Goal: Information Seeking & Learning: Check status

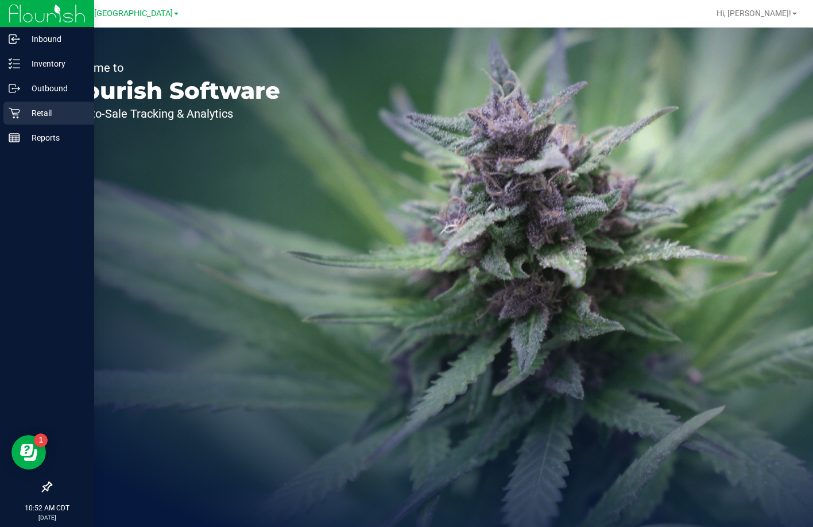
click at [4, 120] on div "Retail" at bounding box center [48, 113] width 91 height 23
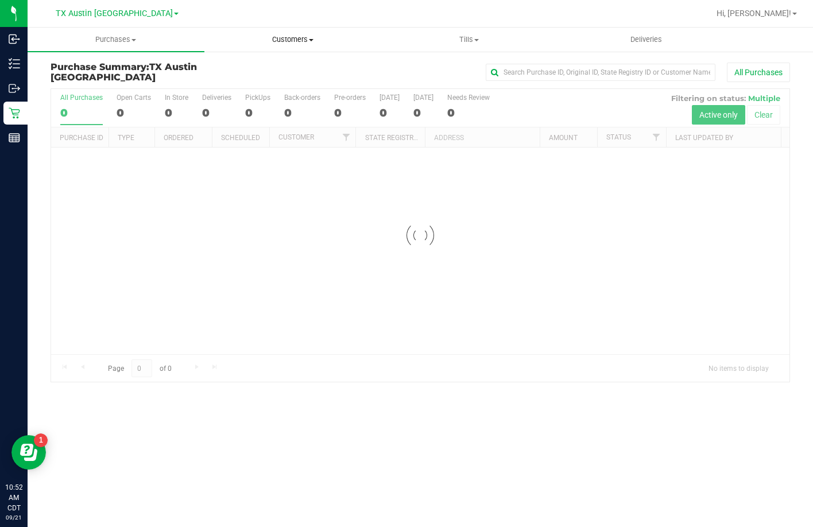
click at [278, 40] on span "Customers" at bounding box center [293, 39] width 176 height 10
click at [279, 71] on span "All customers" at bounding box center [245, 69] width 83 height 10
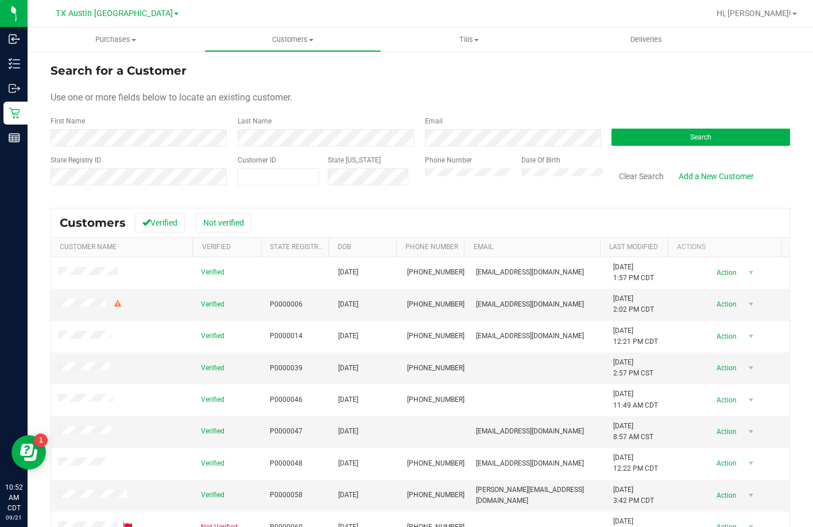
click at [171, 132] on div "First Name" at bounding box center [140, 131] width 179 height 30
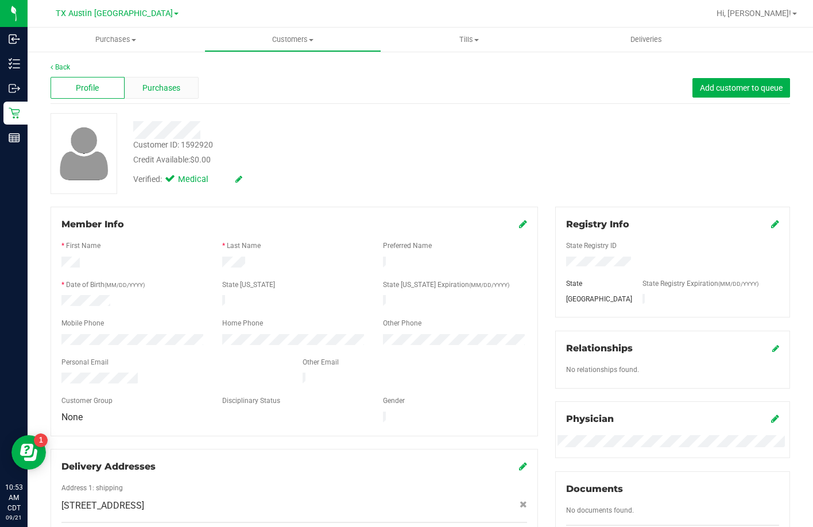
click at [165, 81] on div "Purchases" at bounding box center [162, 88] width 74 height 22
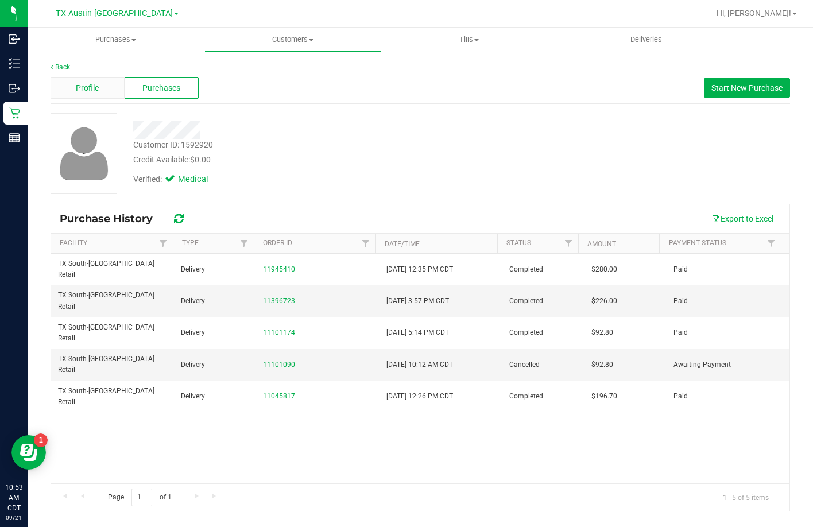
click at [101, 80] on div "Profile" at bounding box center [88, 88] width 74 height 22
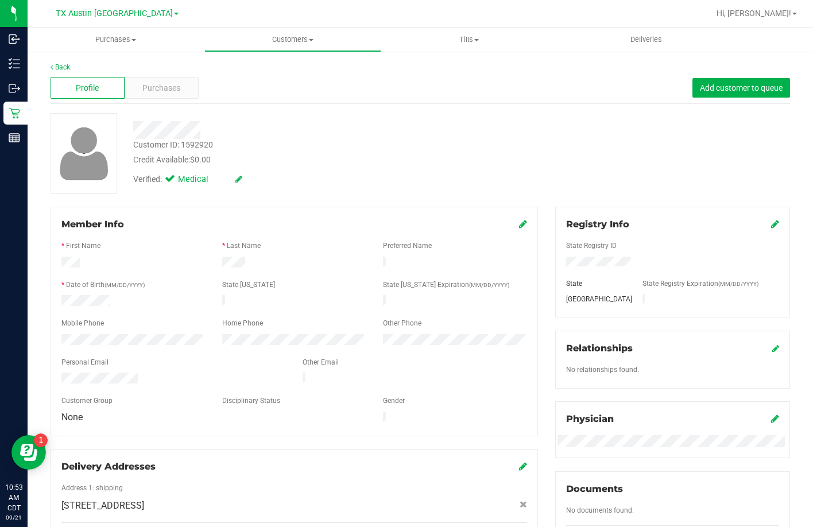
click at [64, 373] on div at bounding box center [173, 380] width 241 height 14
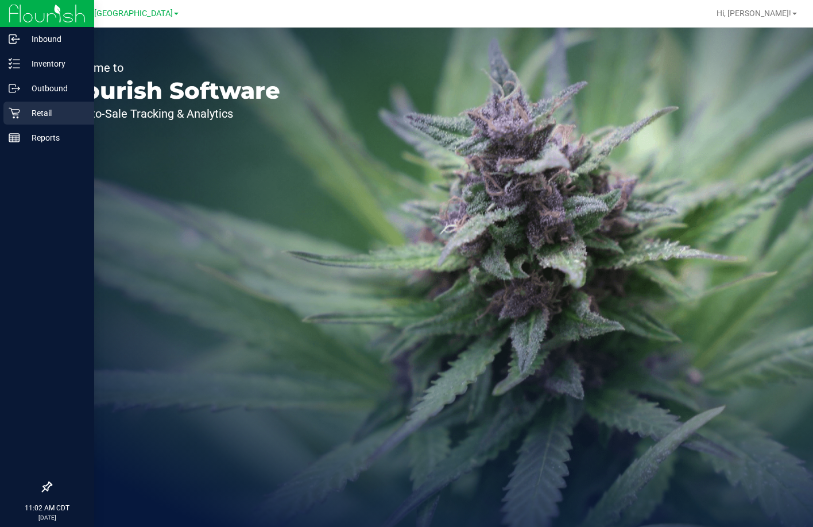
click at [10, 114] on icon at bounding box center [14, 112] width 11 height 11
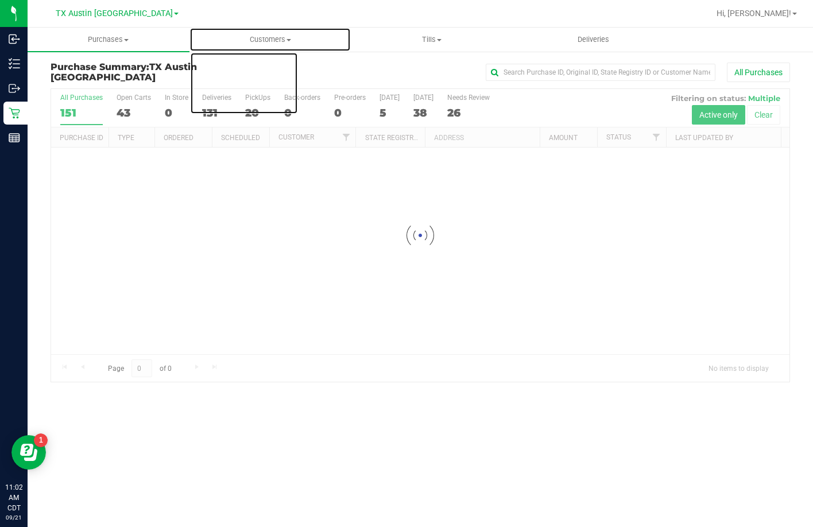
drag, startPoint x: 242, startPoint y: 37, endPoint x: 264, endPoint y: 68, distance: 38.2
click at [242, 37] on span "Customers" at bounding box center [270, 39] width 161 height 10
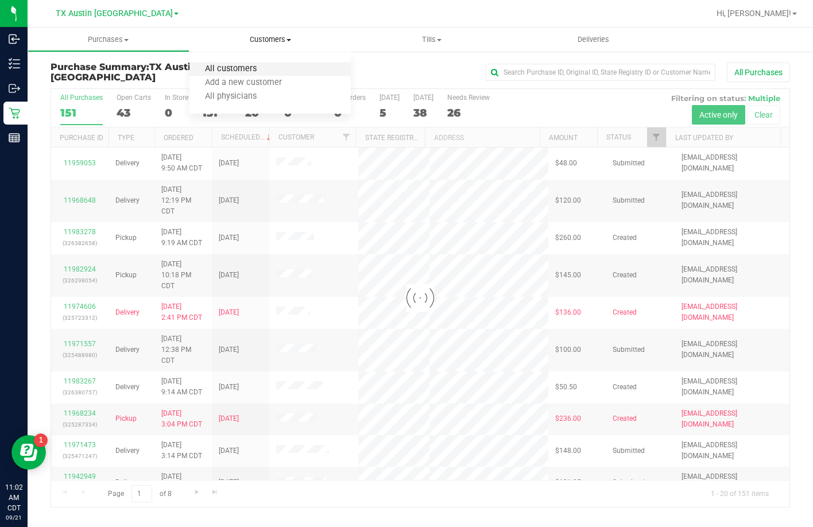
click at [265, 69] on span "All customers" at bounding box center [230, 69] width 83 height 10
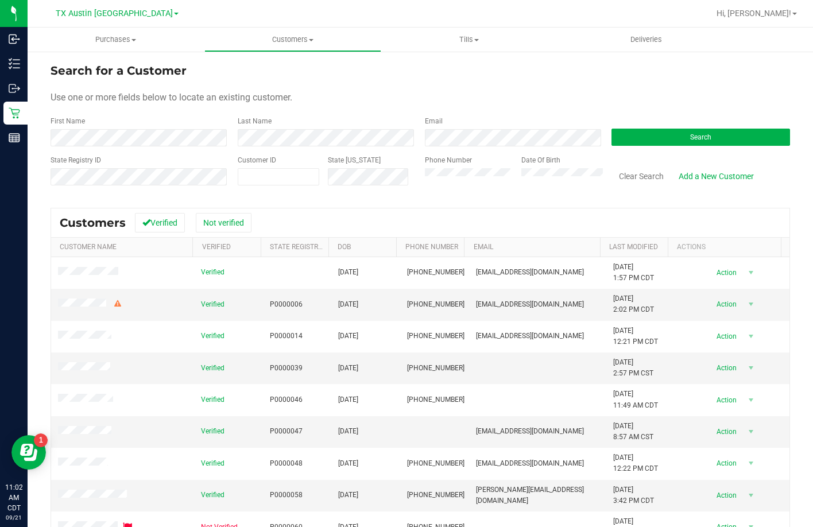
click at [111, 127] on div "First Name" at bounding box center [140, 131] width 179 height 30
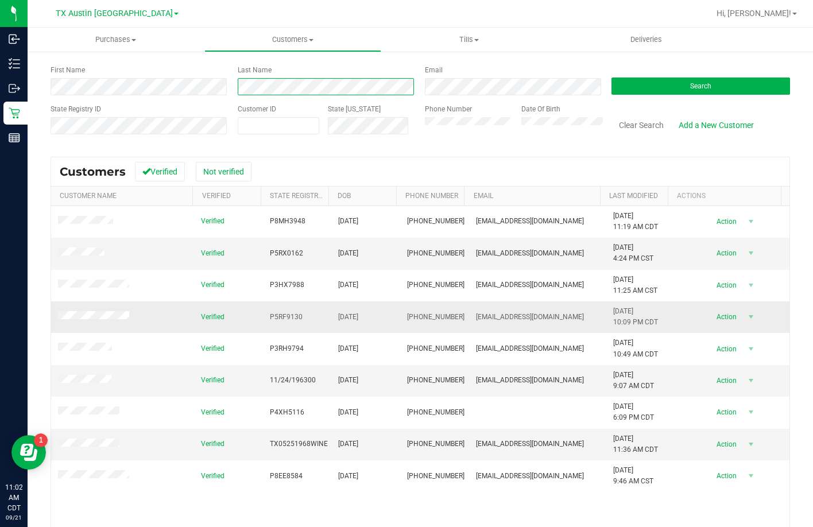
scroll to position [102, 0]
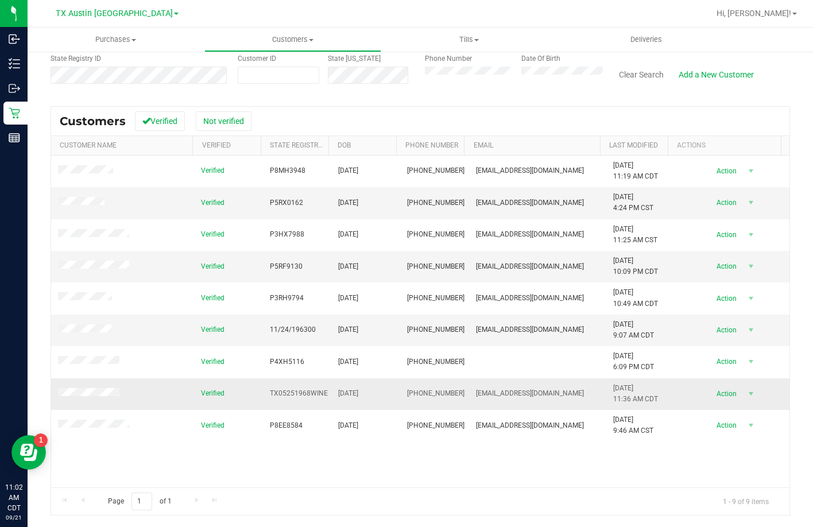
click at [98, 401] on td at bounding box center [122, 394] width 143 height 32
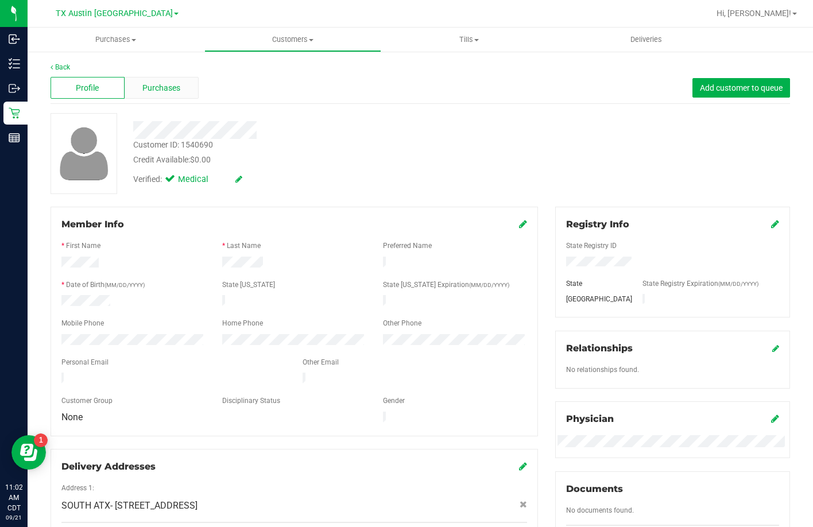
click at [175, 96] on div "Purchases" at bounding box center [162, 88] width 74 height 22
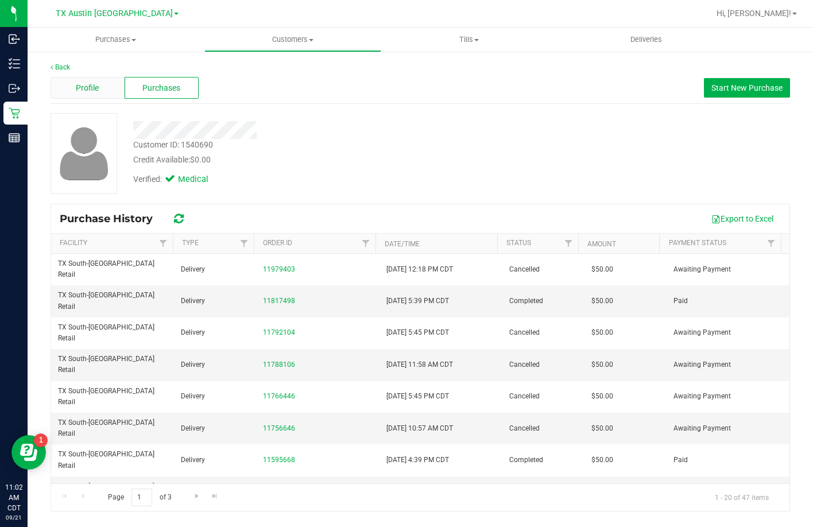
click at [104, 98] on div "Profile" at bounding box center [88, 88] width 74 height 22
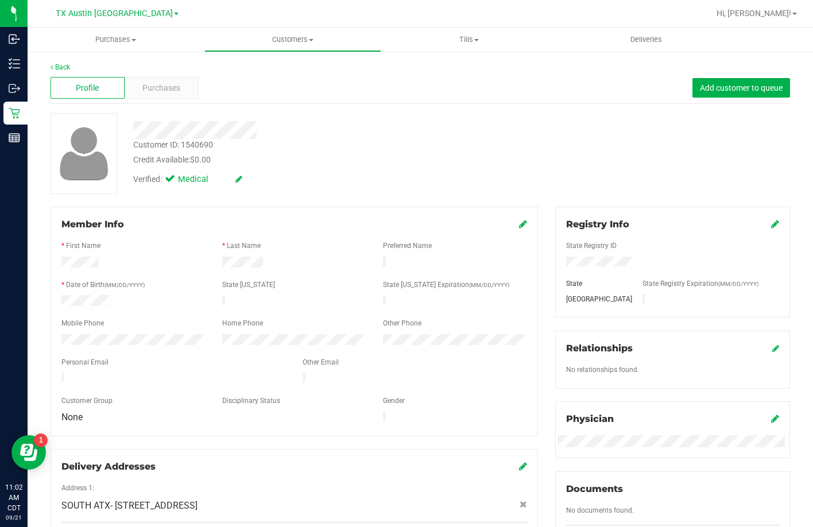
click at [56, 373] on div at bounding box center [173, 380] width 241 height 14
click at [181, 80] on div "Purchases" at bounding box center [162, 88] width 74 height 22
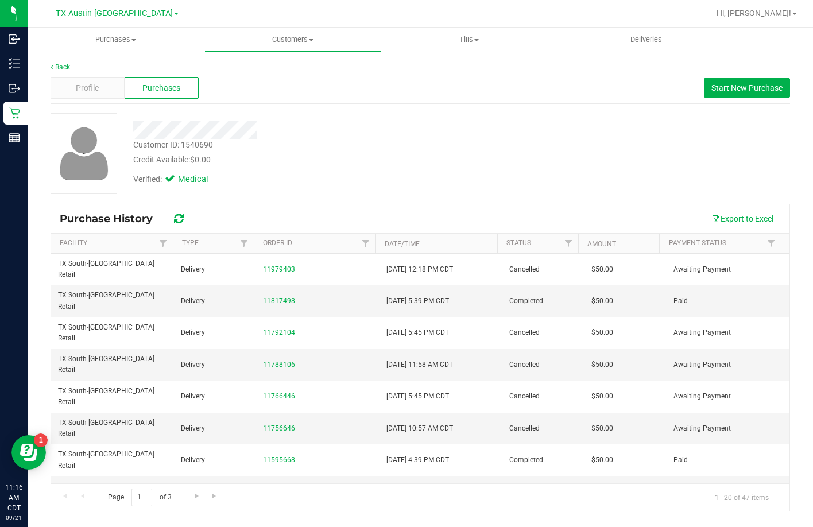
click at [181, 80] on div "Purchases" at bounding box center [162, 88] width 74 height 22
